Goal: Task Accomplishment & Management: Manage account settings

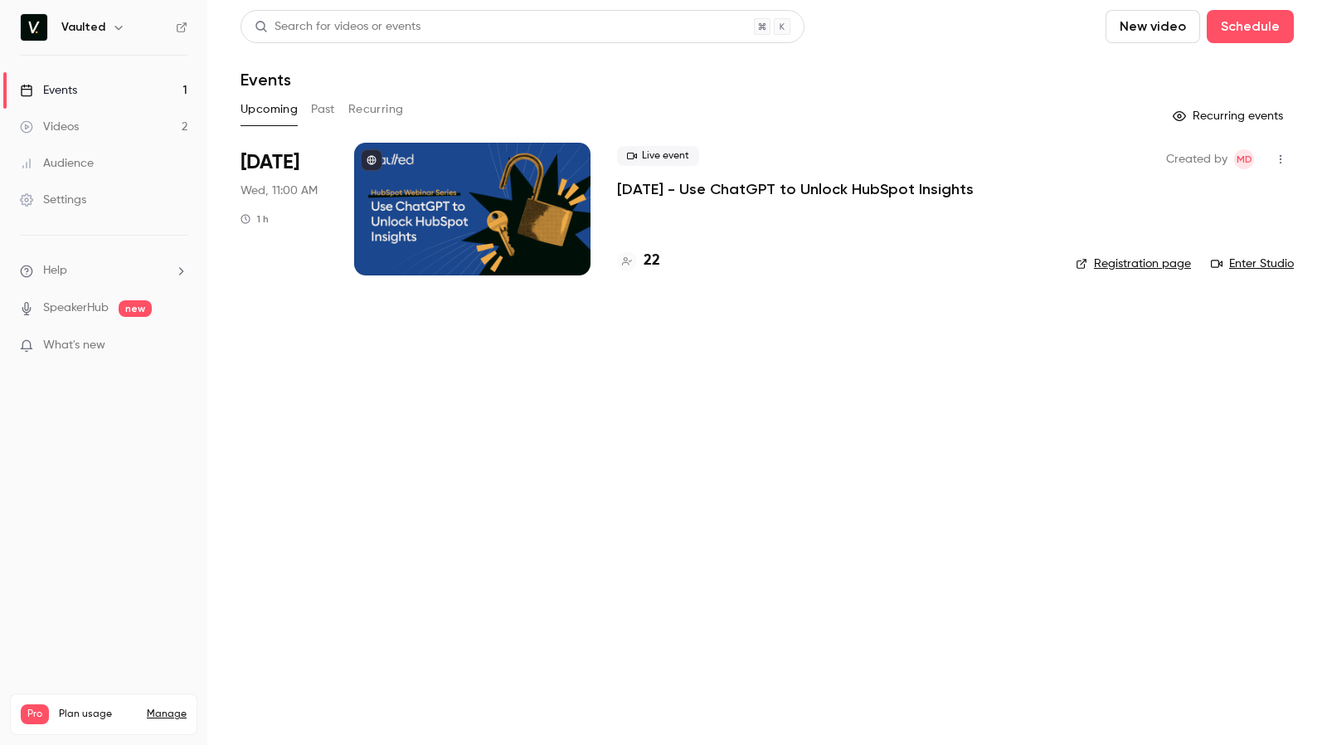
click at [688, 180] on p "[DATE] - Use ChatGPT to Unlock HubSpot Insights" at bounding box center [795, 189] width 357 height 20
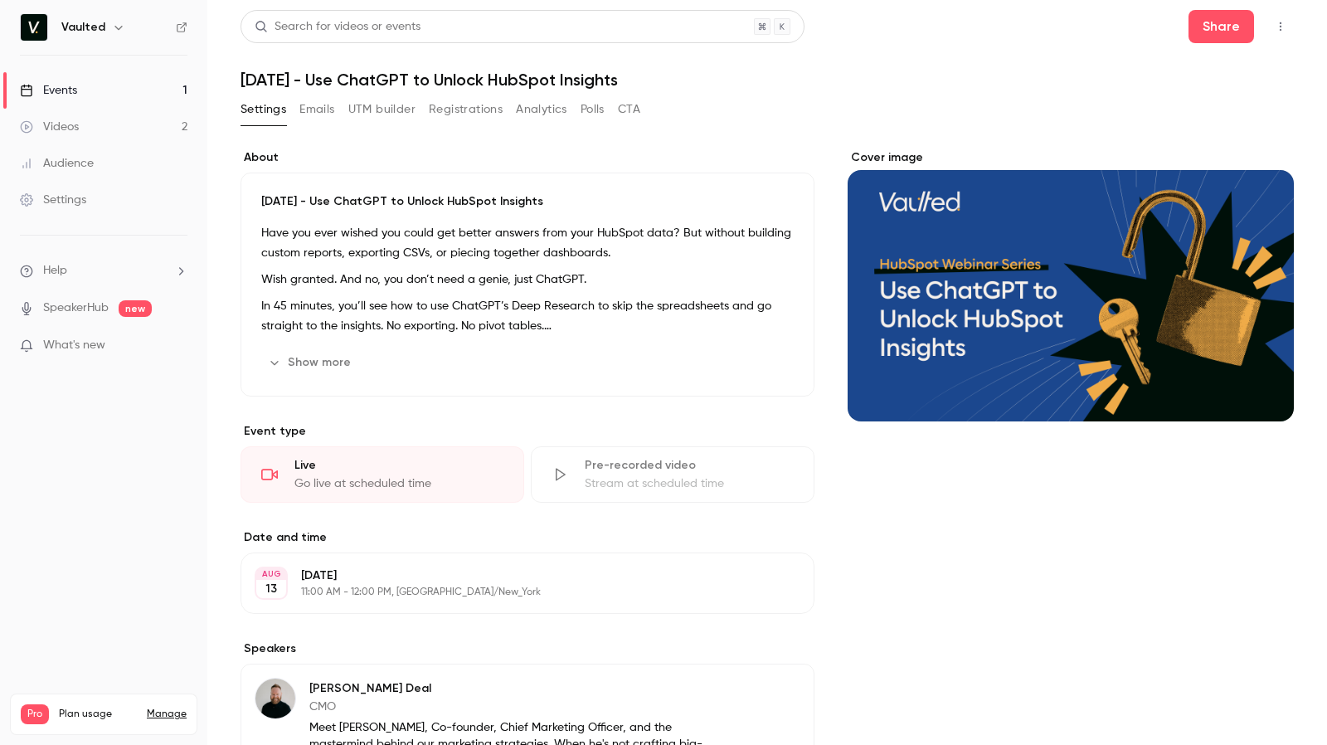
click at [337, 113] on div "Settings Emails UTM builder Registrations Analytics Polls CTA" at bounding box center [440, 109] width 400 height 27
click at [328, 110] on button "Emails" at bounding box center [316, 109] width 35 height 27
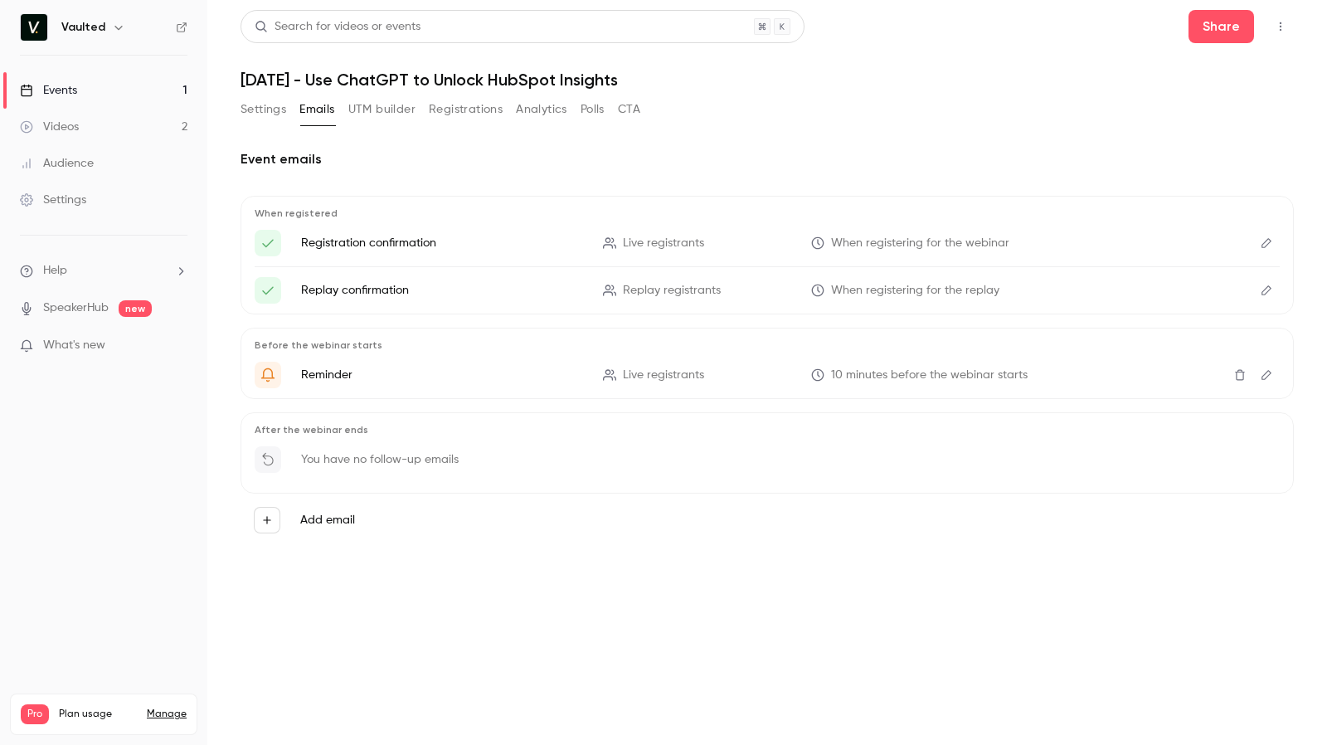
click at [376, 113] on button "UTM builder" at bounding box center [381, 109] width 67 height 27
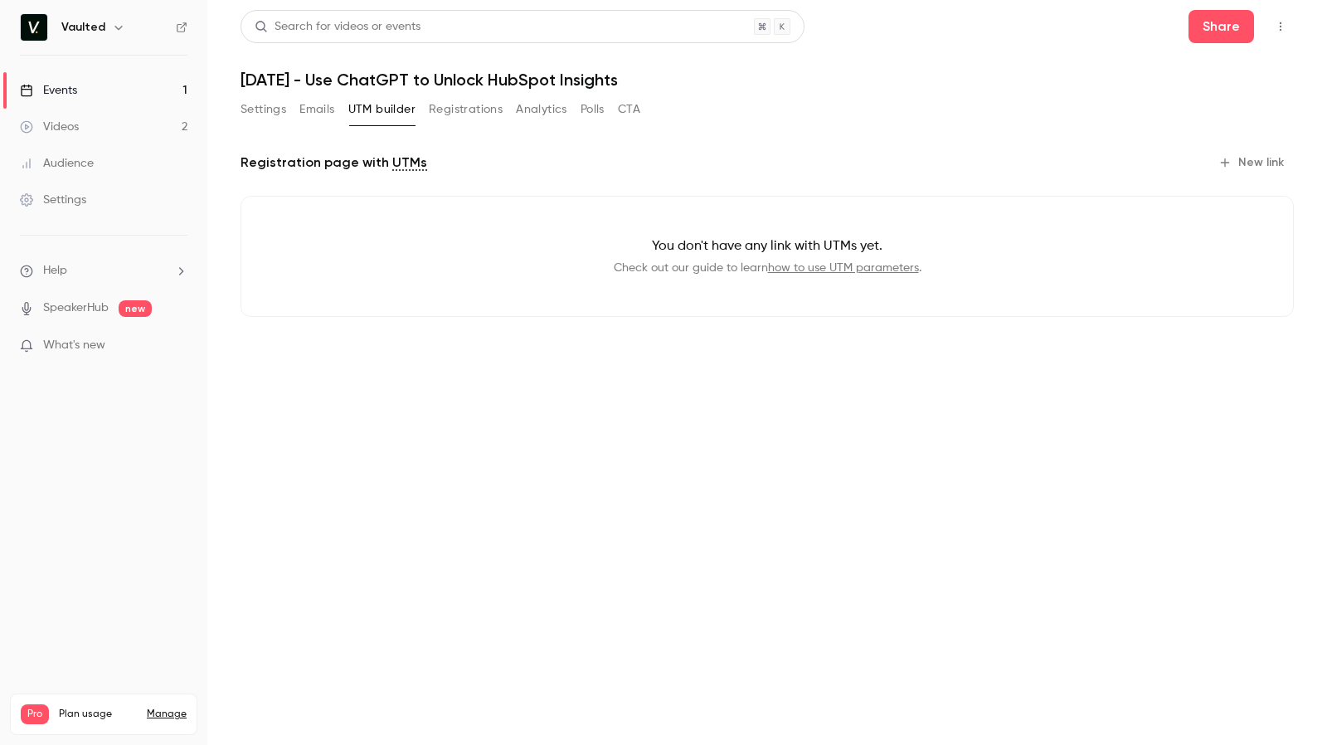
click at [446, 112] on button "Registrations" at bounding box center [466, 109] width 74 height 27
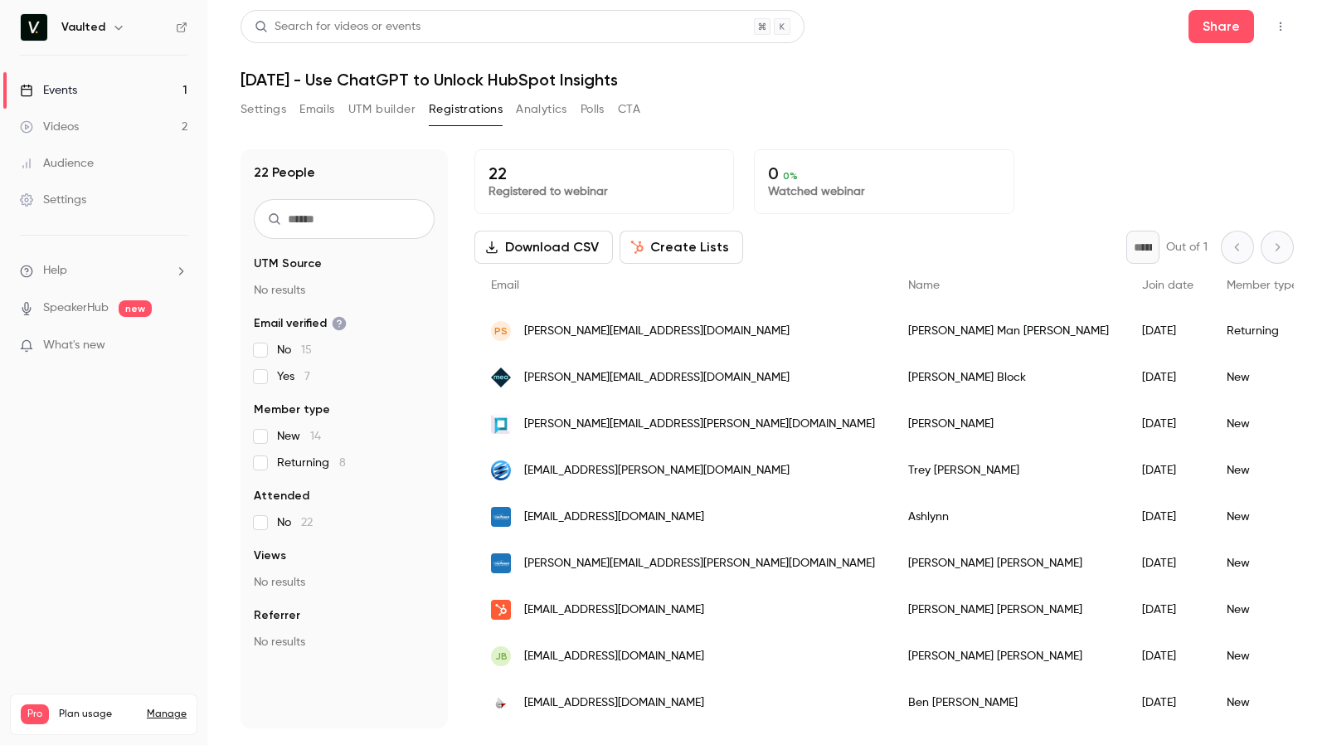
click at [584, 102] on button "Polls" at bounding box center [592, 109] width 24 height 27
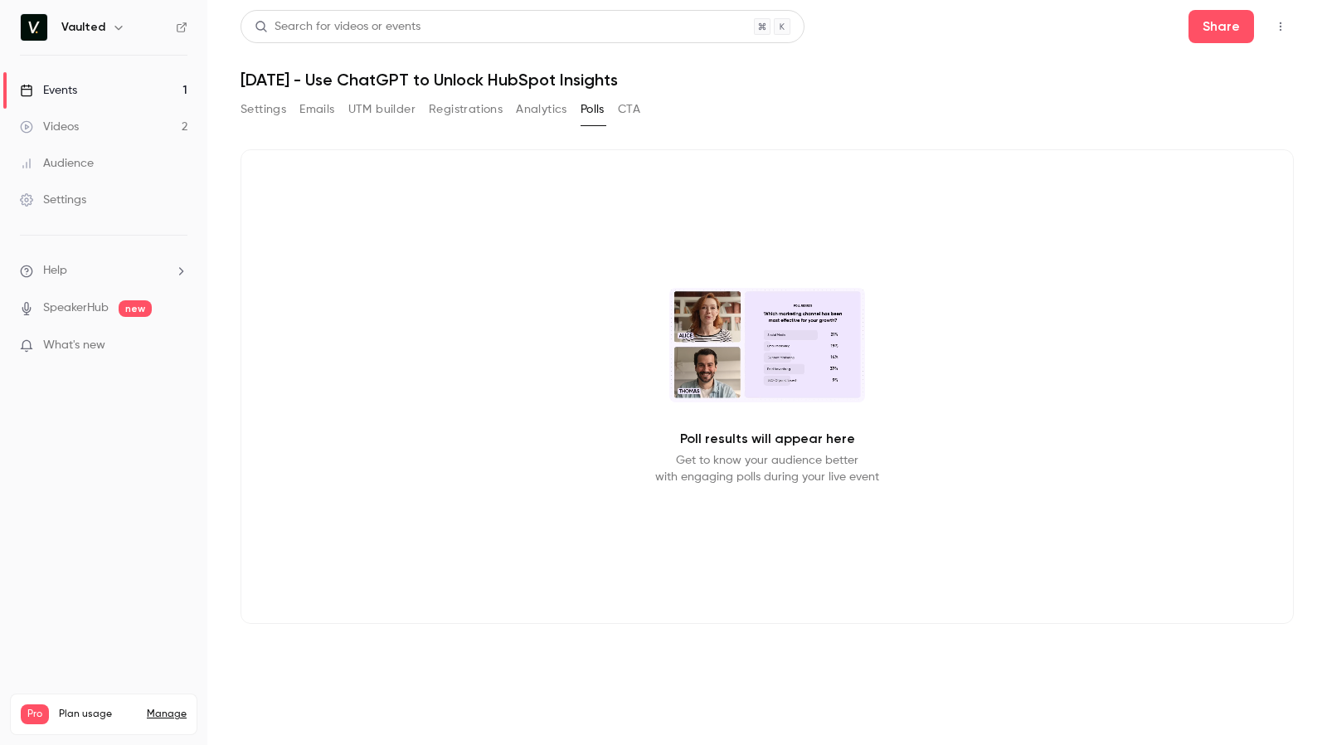
click at [549, 104] on button "Analytics" at bounding box center [541, 109] width 51 height 27
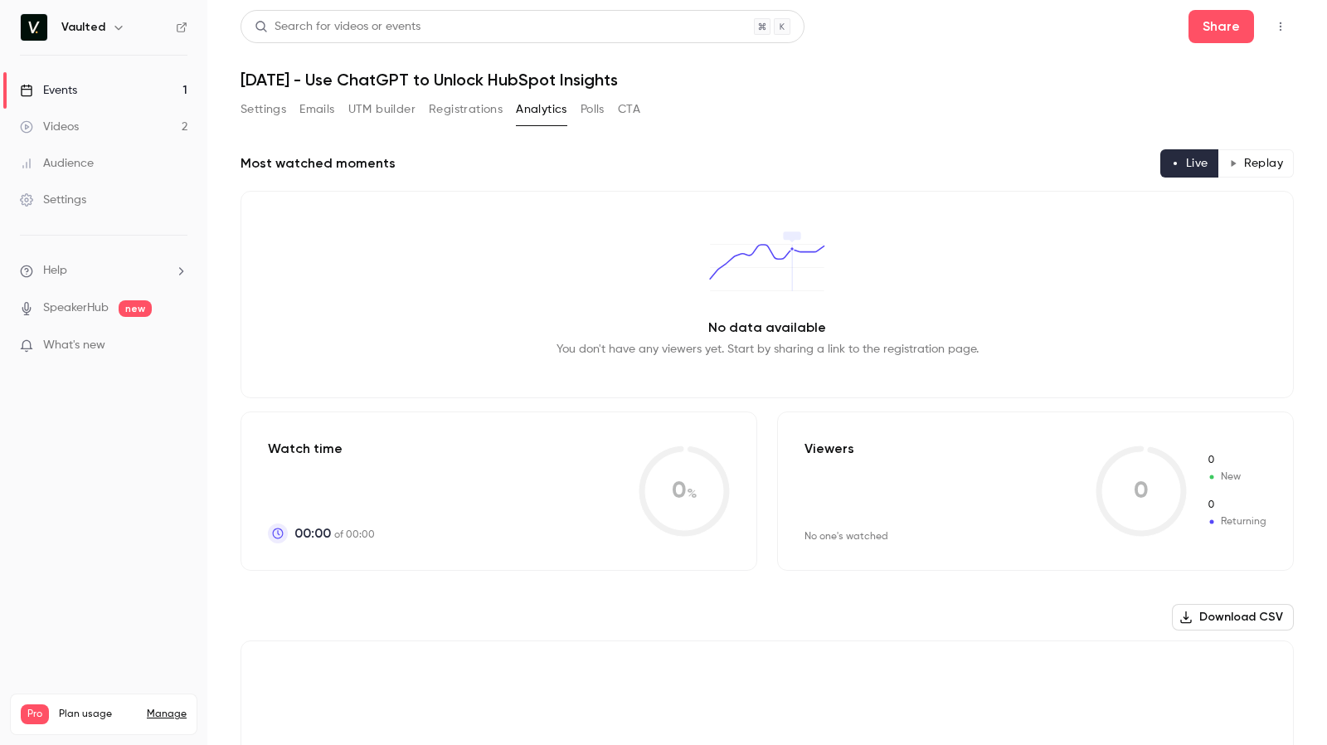
click at [595, 99] on button "Polls" at bounding box center [592, 109] width 24 height 27
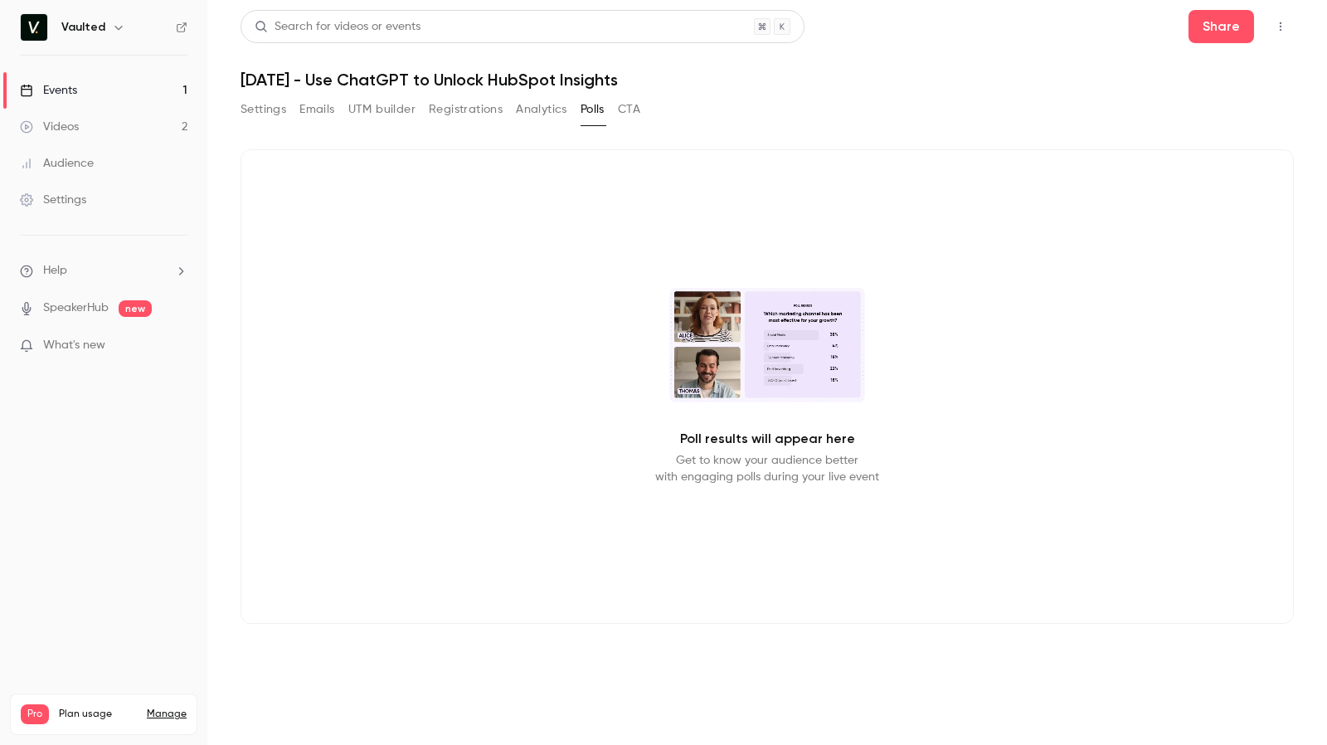
click at [619, 105] on div "Settings Emails UTM builder Registrations Analytics Polls CTA" at bounding box center [440, 109] width 400 height 27
click at [405, 108] on button "UTM builder" at bounding box center [381, 109] width 67 height 27
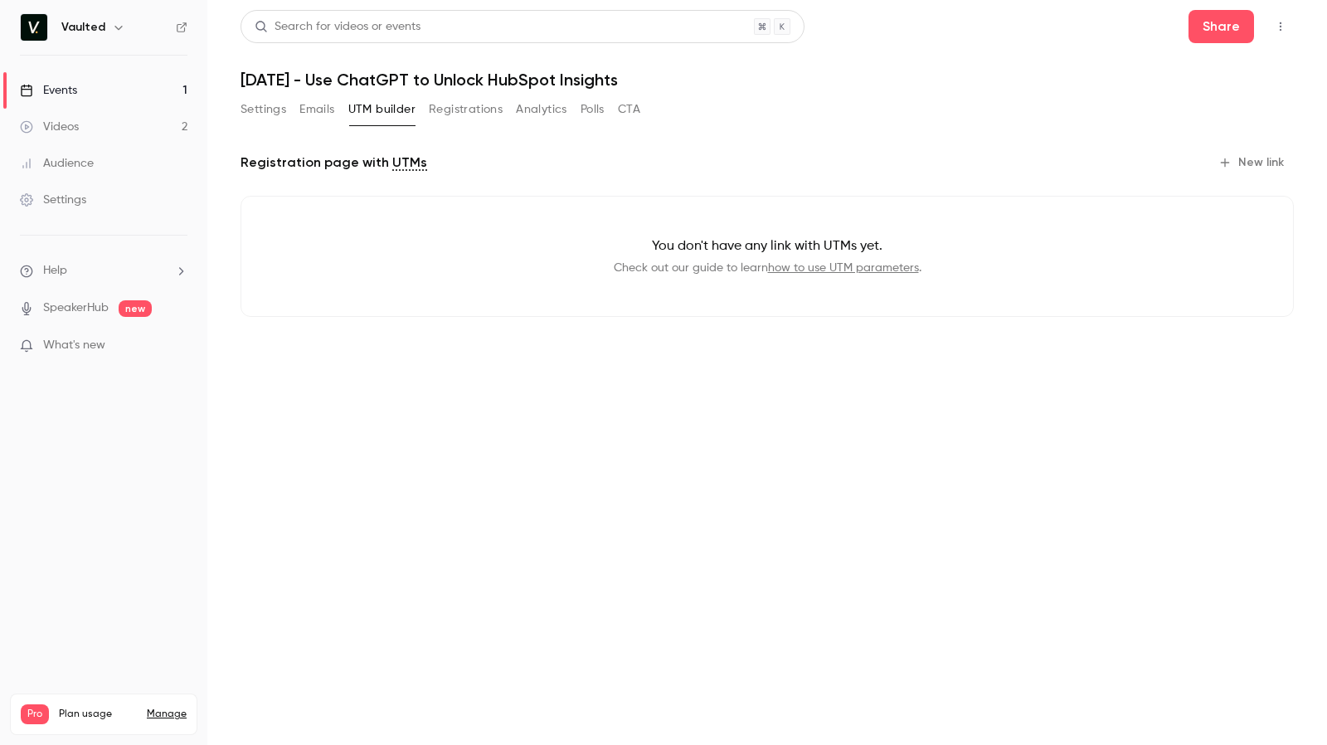
click at [308, 106] on button "Emails" at bounding box center [316, 109] width 35 height 27
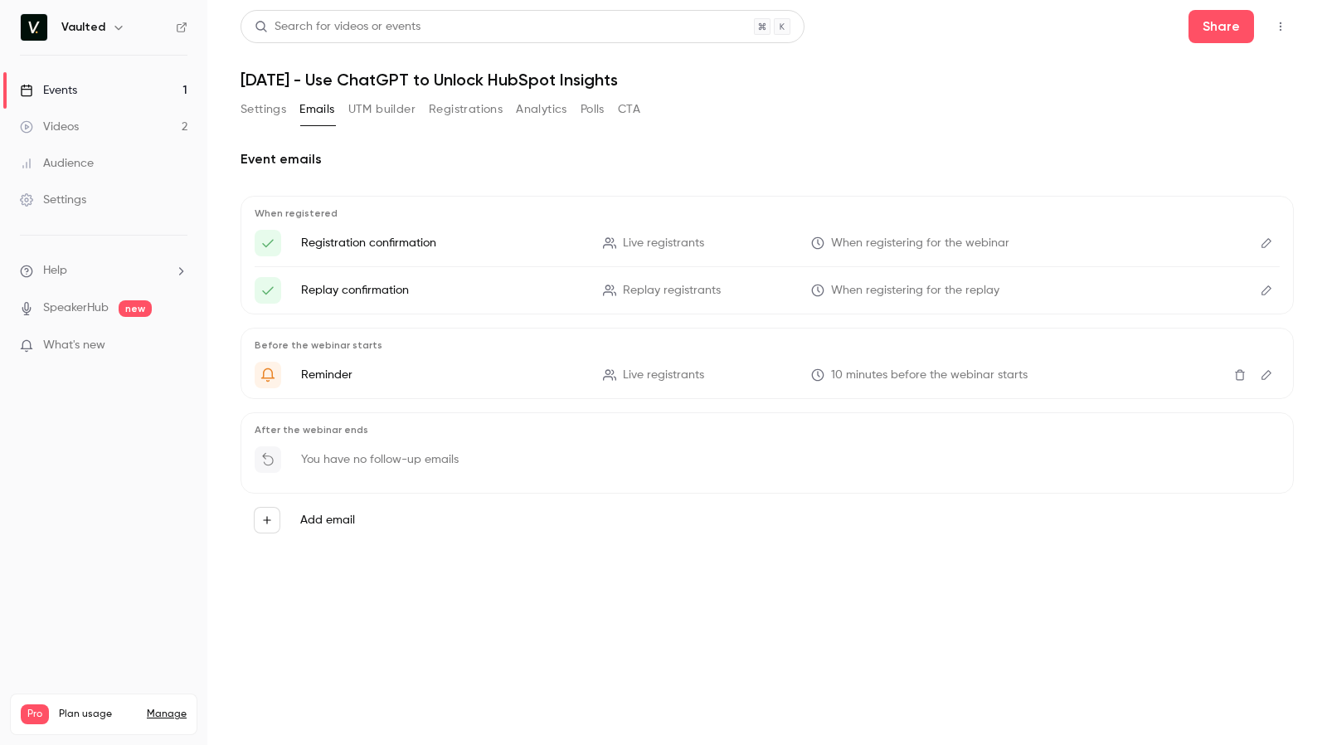
click at [266, 102] on button "Settings" at bounding box center [263, 109] width 46 height 27
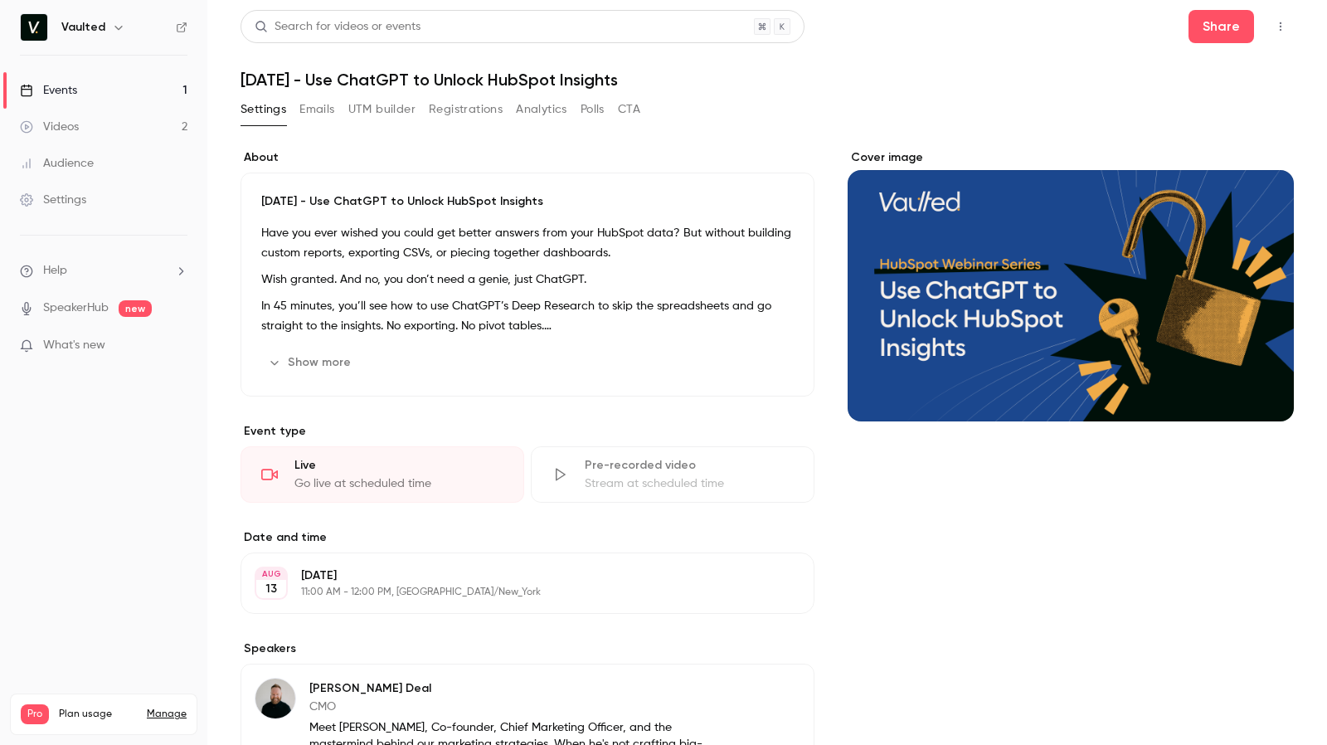
click at [1277, 30] on button "button" at bounding box center [1280, 26] width 27 height 27
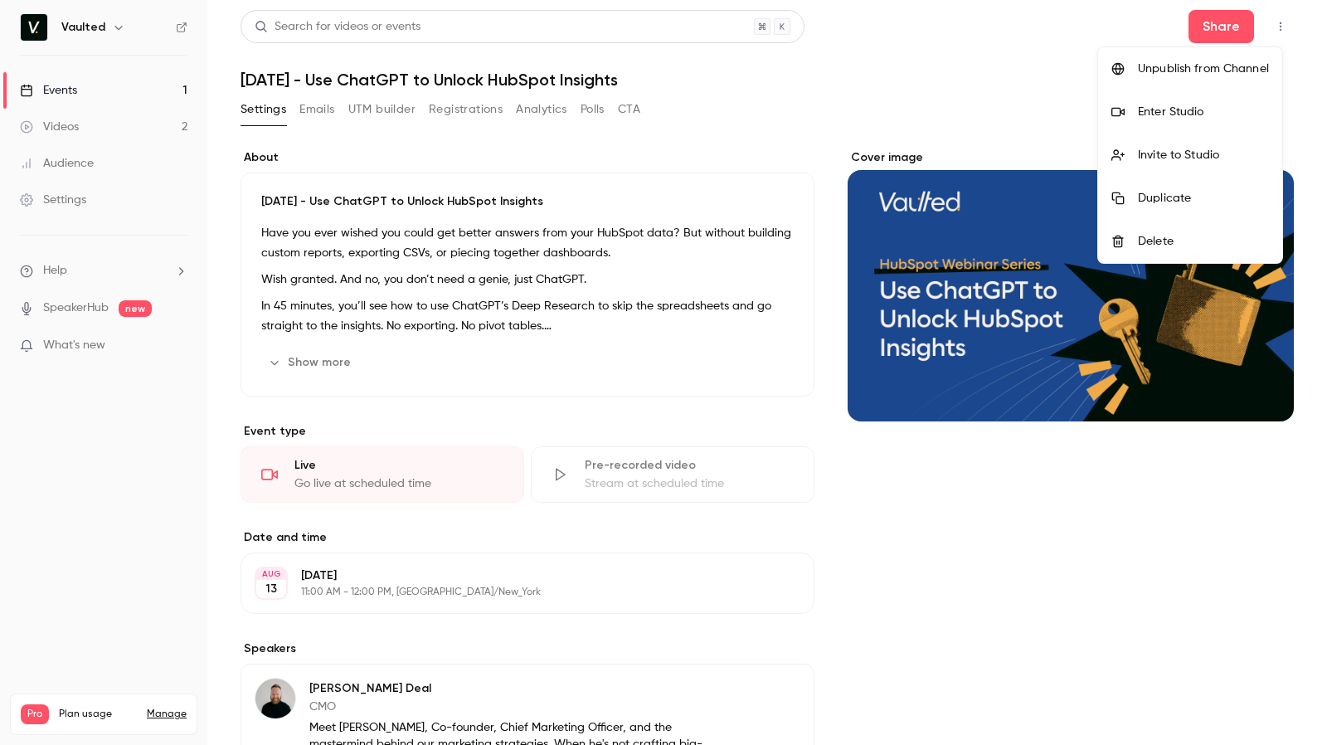
click at [1157, 157] on div "Invite to Studio" at bounding box center [1203, 155] width 131 height 17
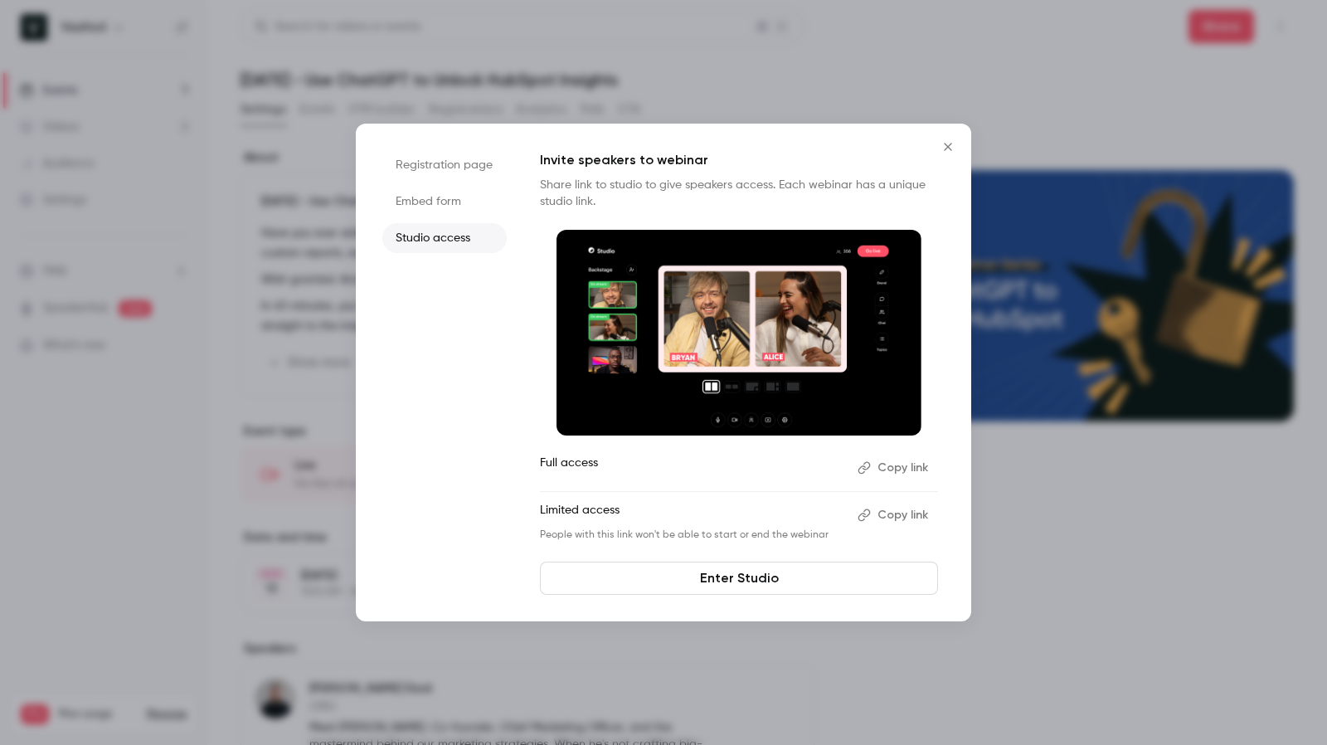
click at [880, 460] on button "Copy link" at bounding box center [894, 467] width 87 height 27
click at [948, 151] on icon "Close" at bounding box center [948, 146] width 20 height 13
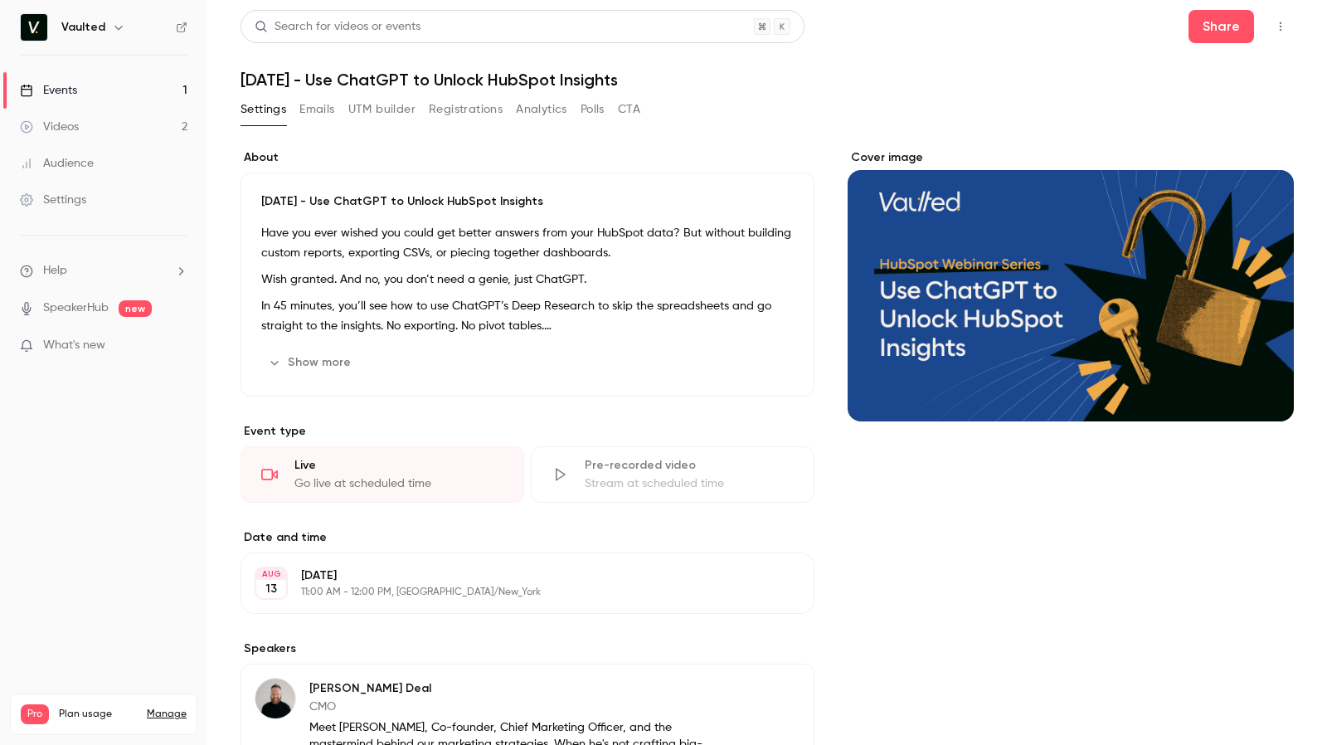
click at [1269, 19] on button "button" at bounding box center [1280, 26] width 27 height 27
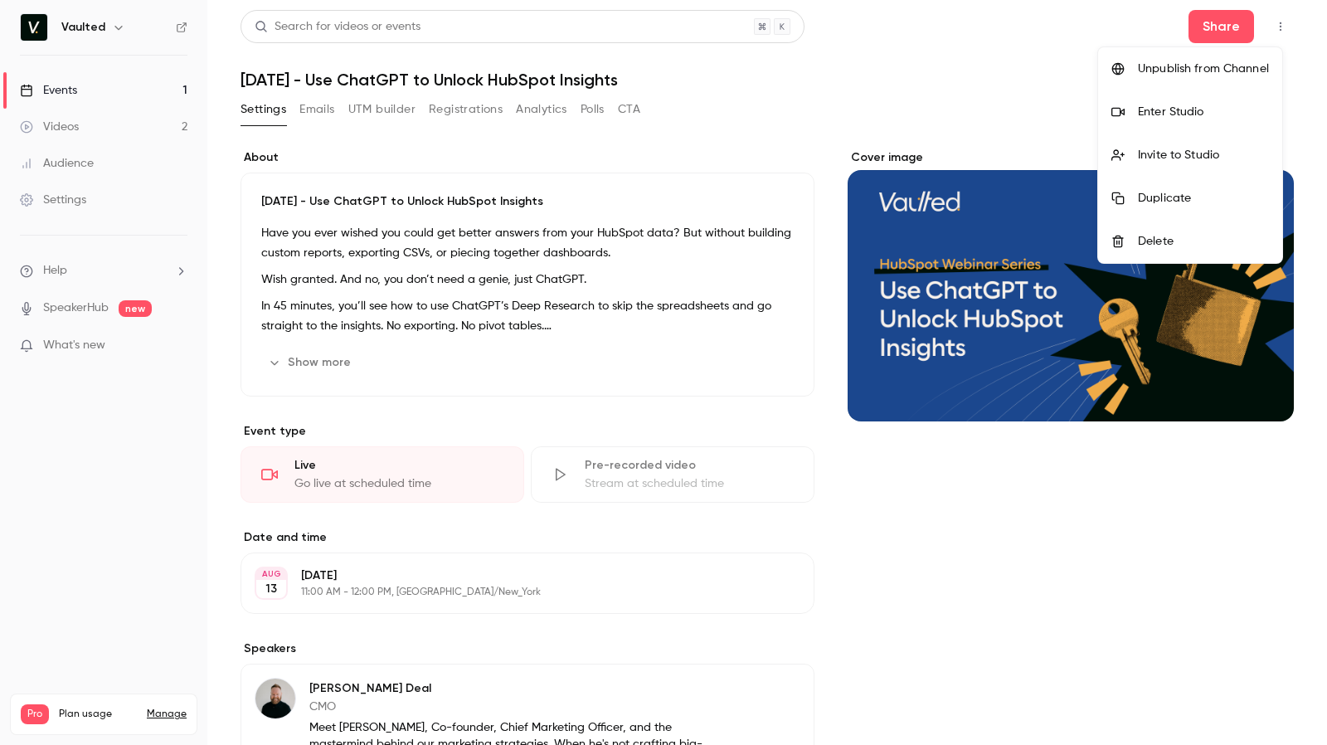
click at [1167, 115] on div "Enter Studio" at bounding box center [1203, 112] width 131 height 17
click at [1156, 110] on div "Enter Studio" at bounding box center [1203, 112] width 131 height 17
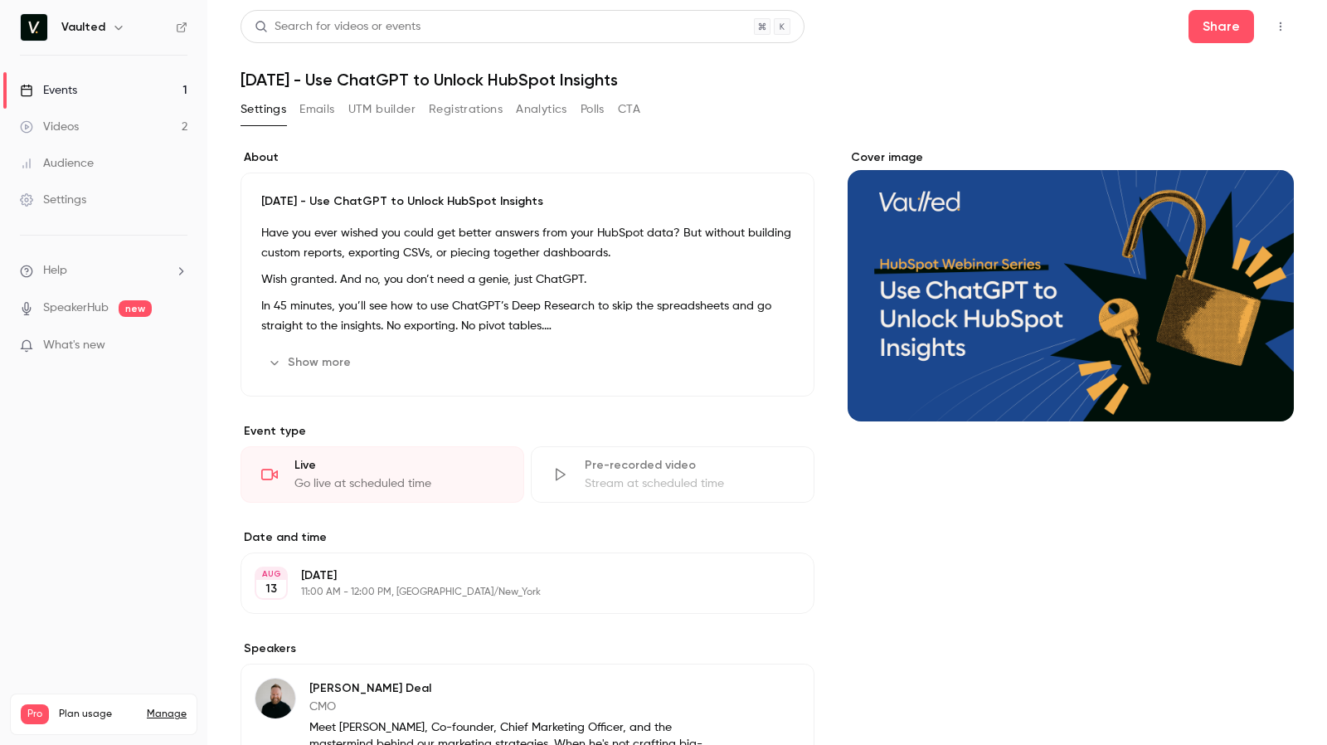
click at [1275, 24] on button "button" at bounding box center [1280, 26] width 27 height 27
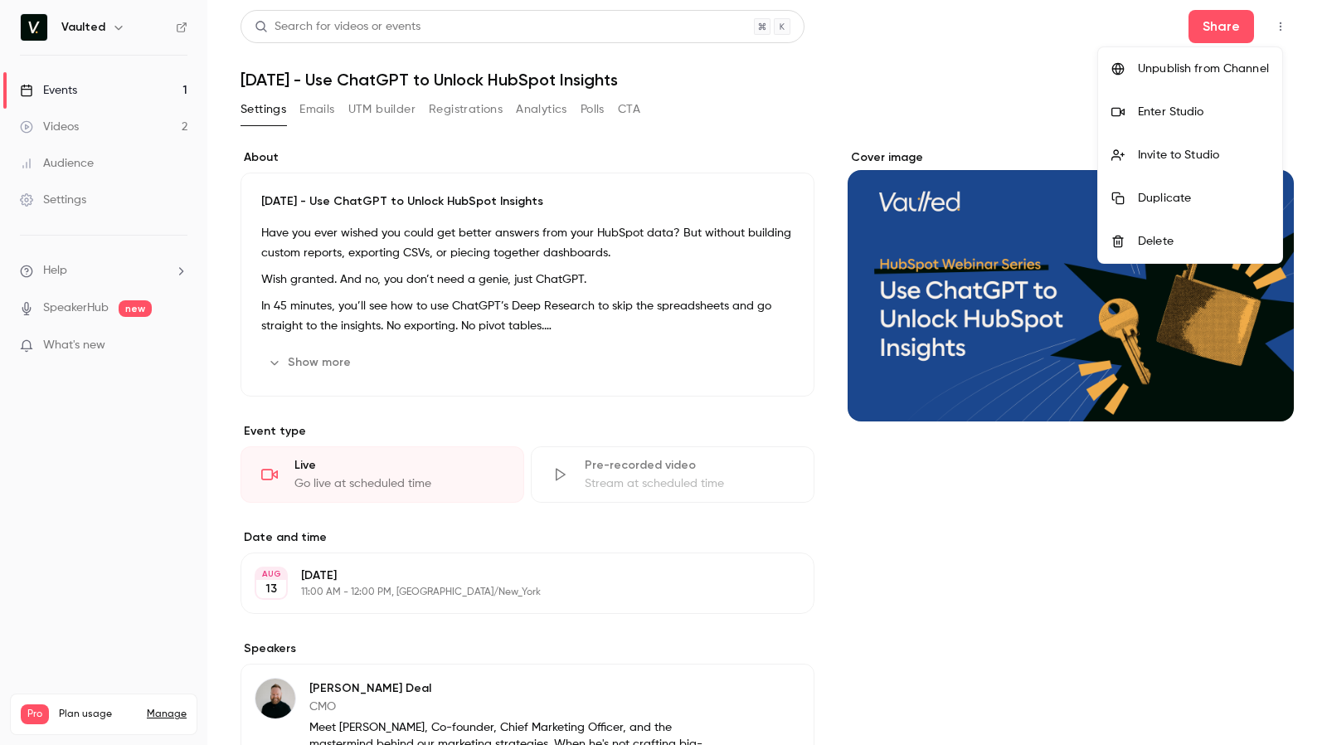
click at [1199, 100] on li "Enter Studio" at bounding box center [1190, 111] width 184 height 43
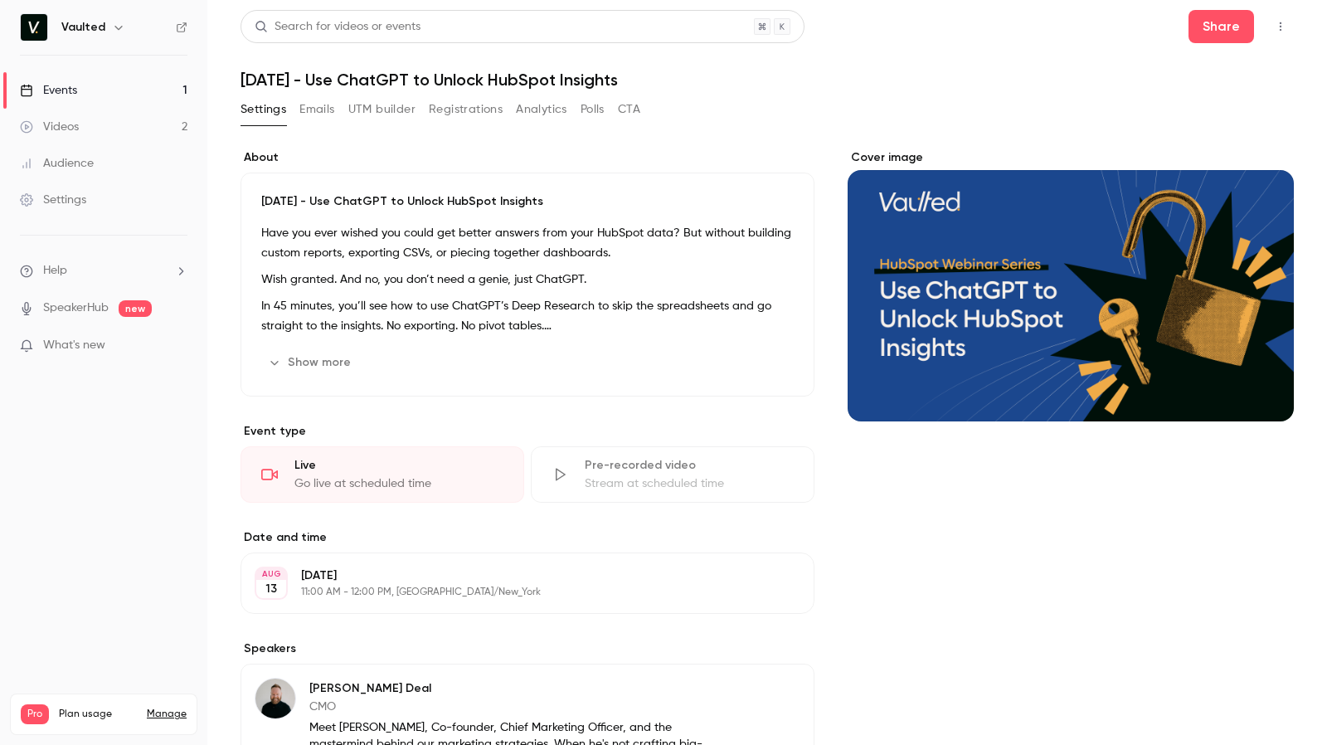
click at [174, 79] on link "Events 1" at bounding box center [103, 90] width 207 height 36
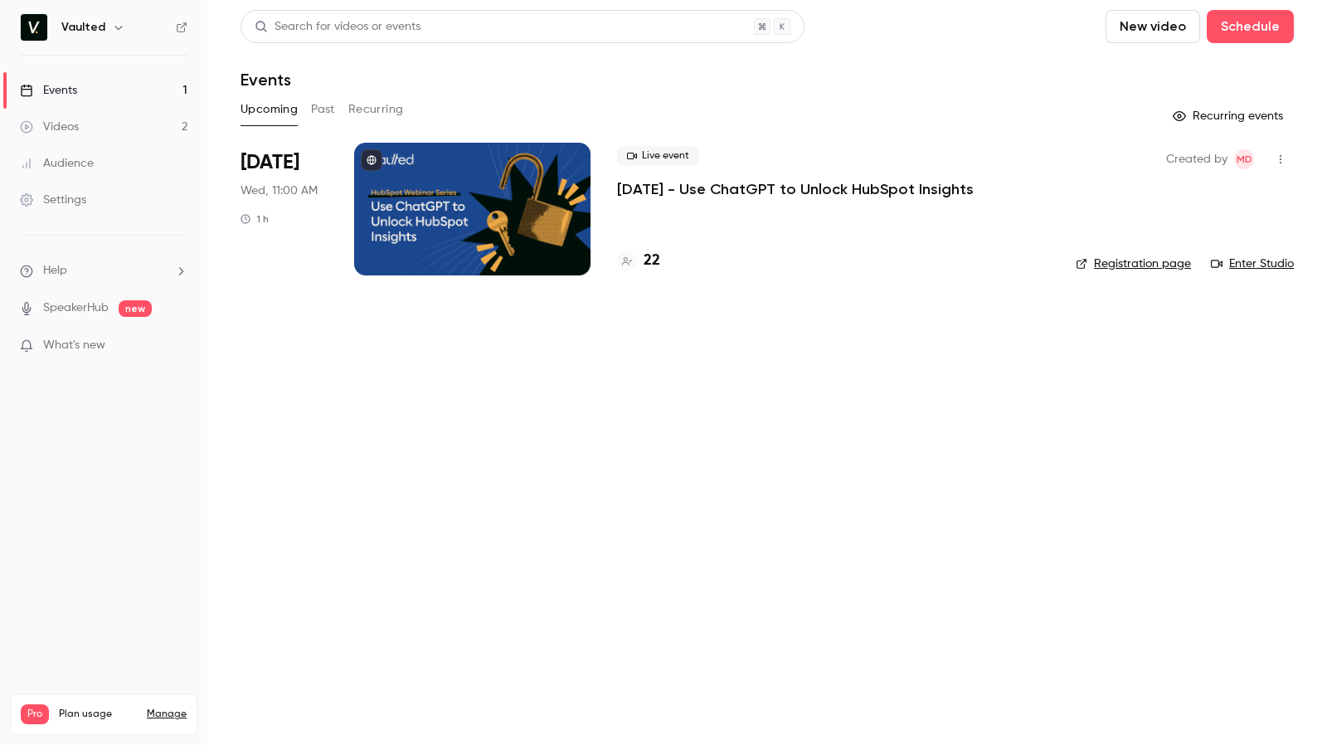
click at [652, 263] on h4 "22" at bounding box center [651, 261] width 17 height 22
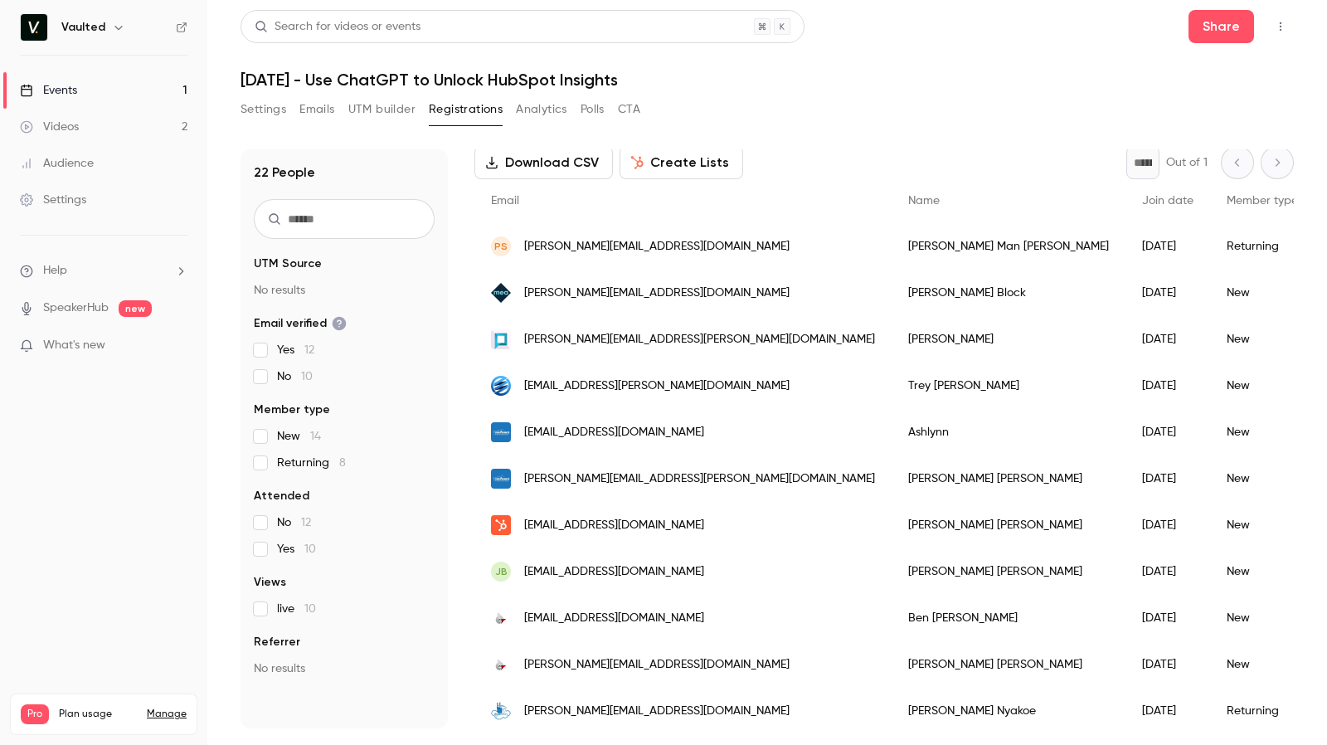
scroll to position [84, 0]
click at [549, 112] on button "Analytics" at bounding box center [541, 109] width 51 height 27
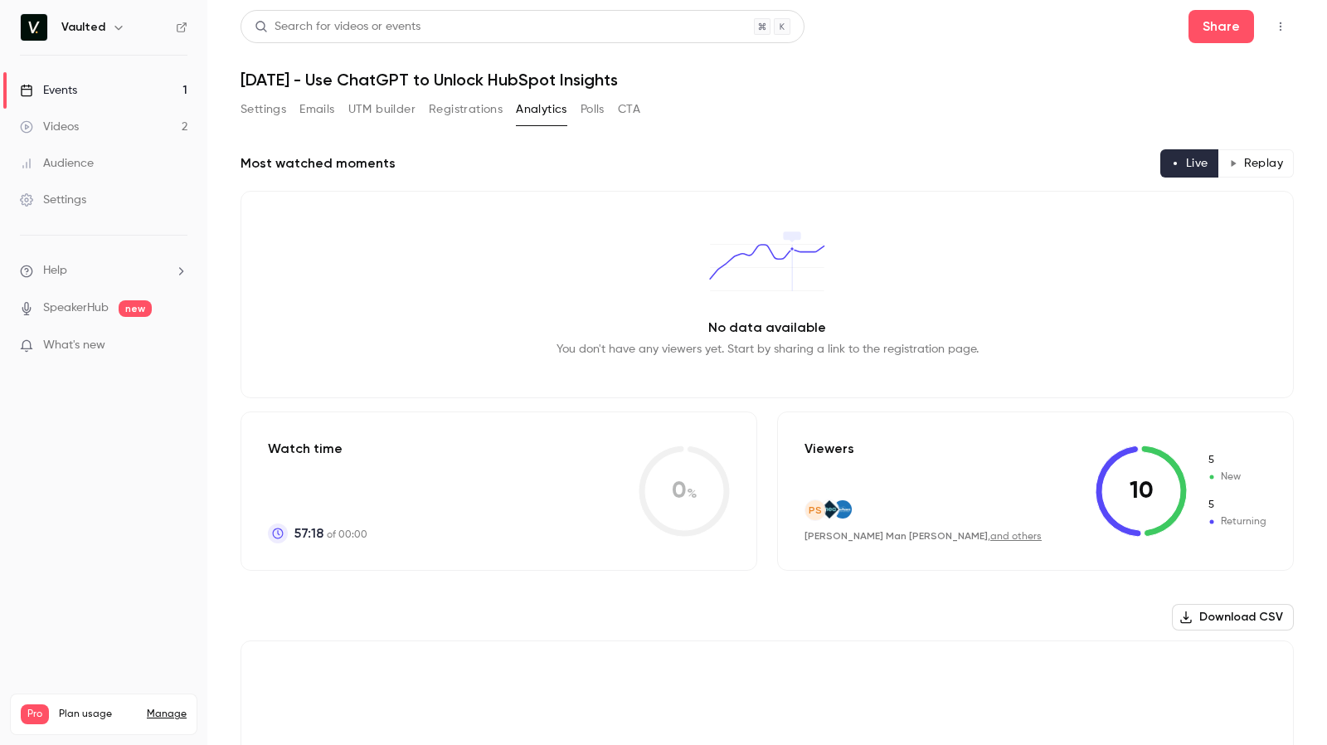
click at [84, 89] on link "Events 1" at bounding box center [103, 90] width 207 height 36
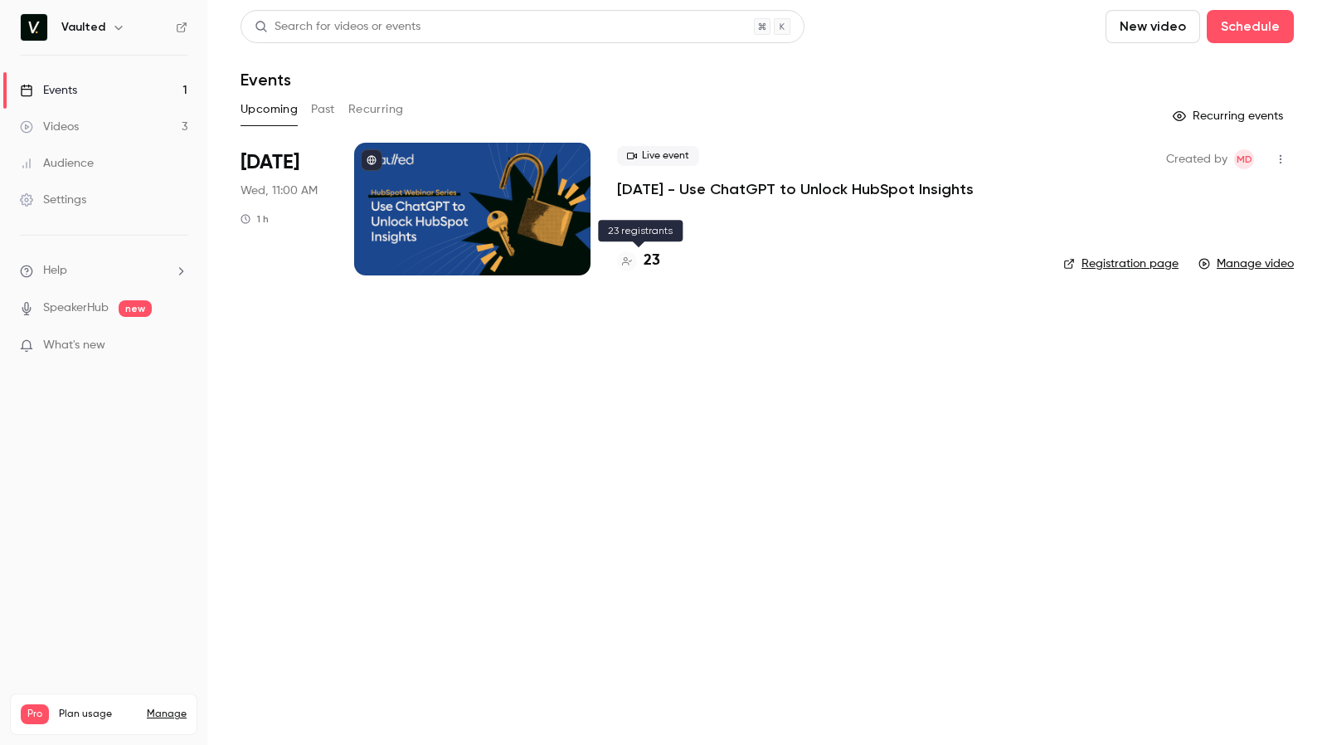
click at [648, 260] on h4 "23" at bounding box center [651, 261] width 17 height 22
